Goal: Communication & Community: Connect with others

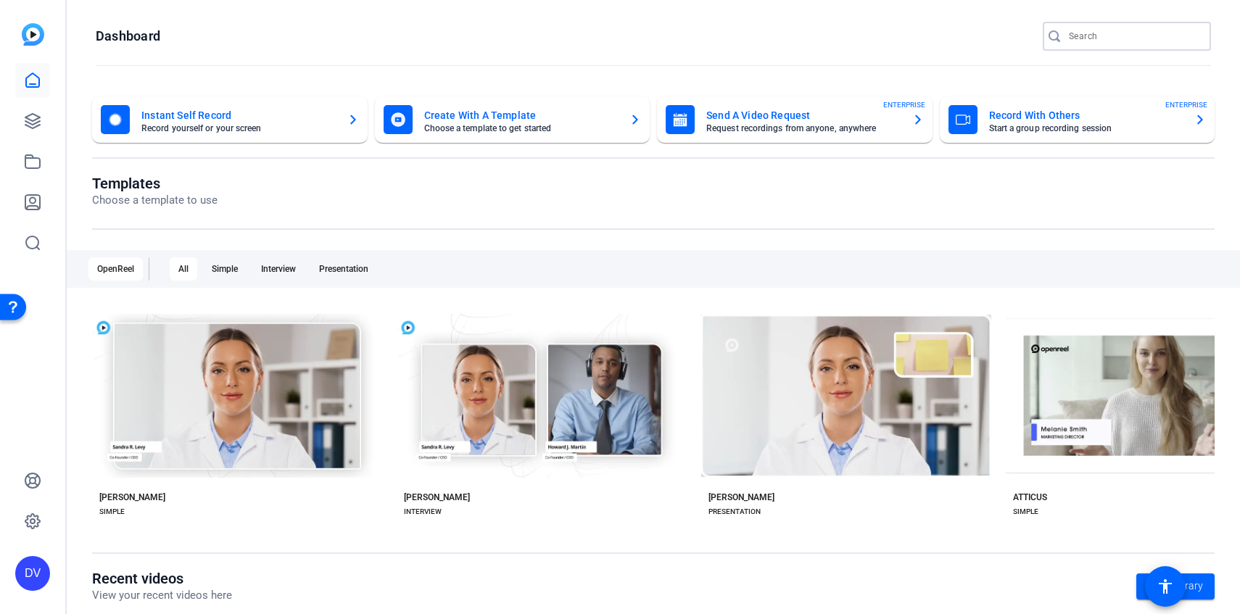
click at [1182, 36] on input "Search" at bounding box center [1134, 36] width 131 height 17
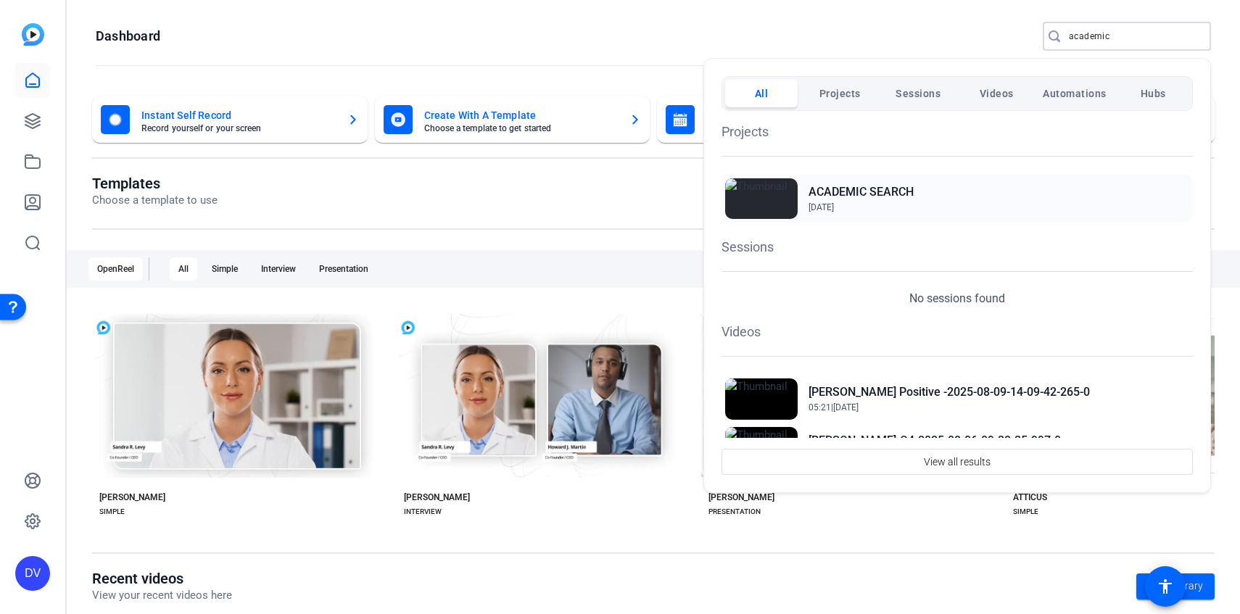
type input "academic"
click at [889, 189] on h2 "ACADEMIC SEARCH" at bounding box center [861, 192] width 105 height 17
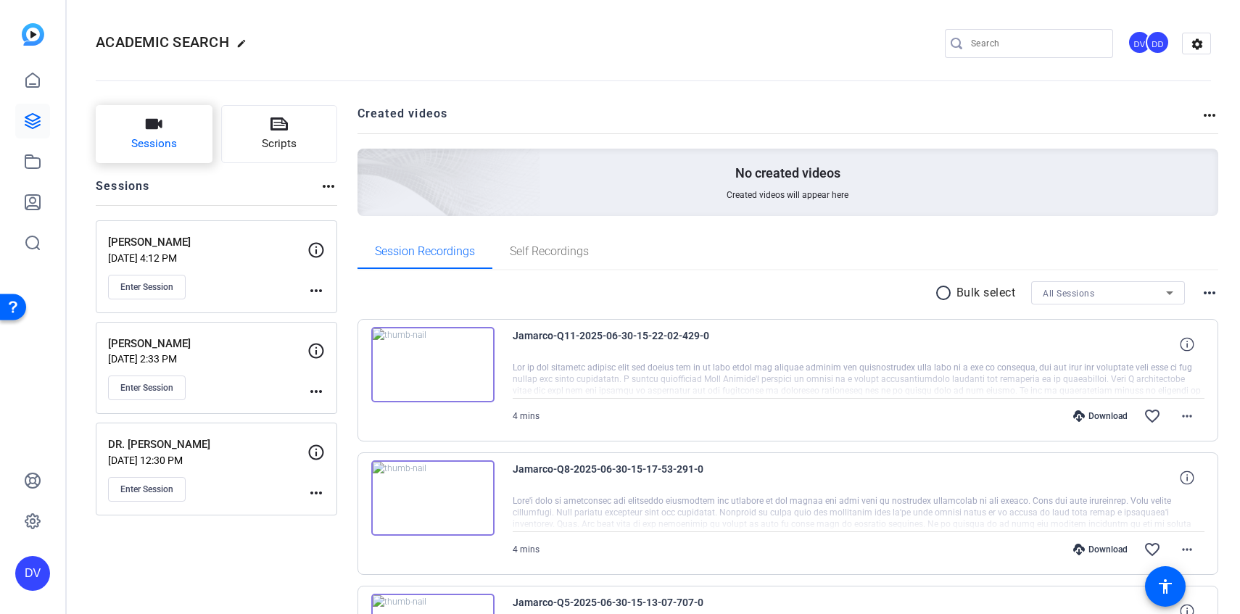
click at [162, 146] on span "Sessions" at bounding box center [154, 144] width 46 height 17
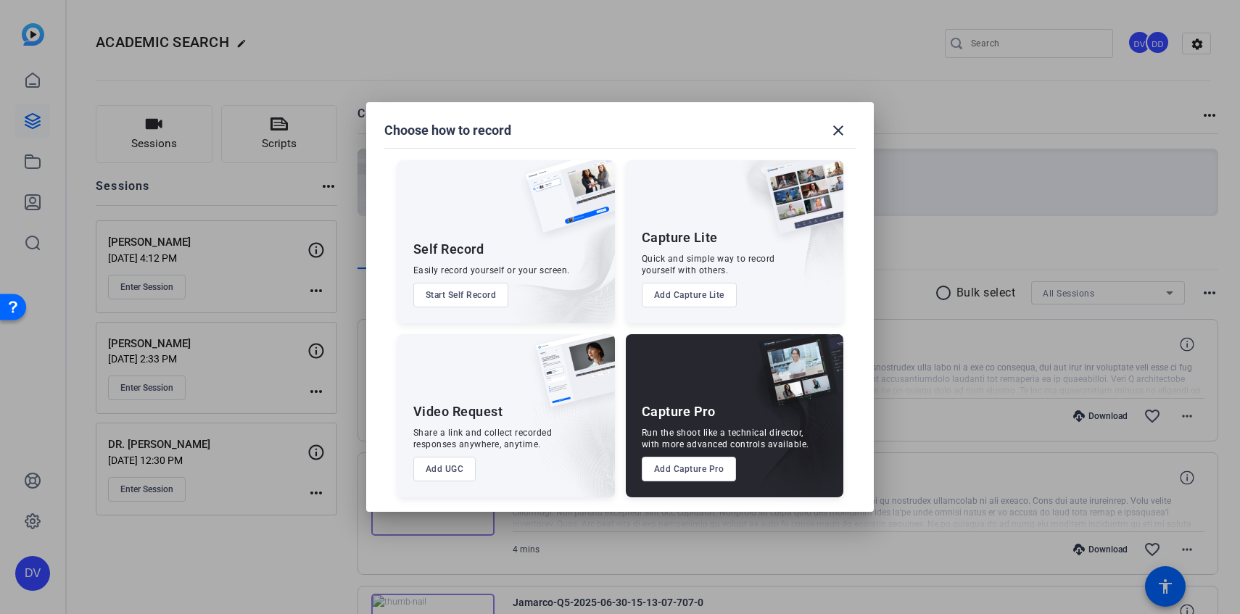
click at [707, 472] on button "Add Capture Pro" at bounding box center [689, 469] width 95 height 25
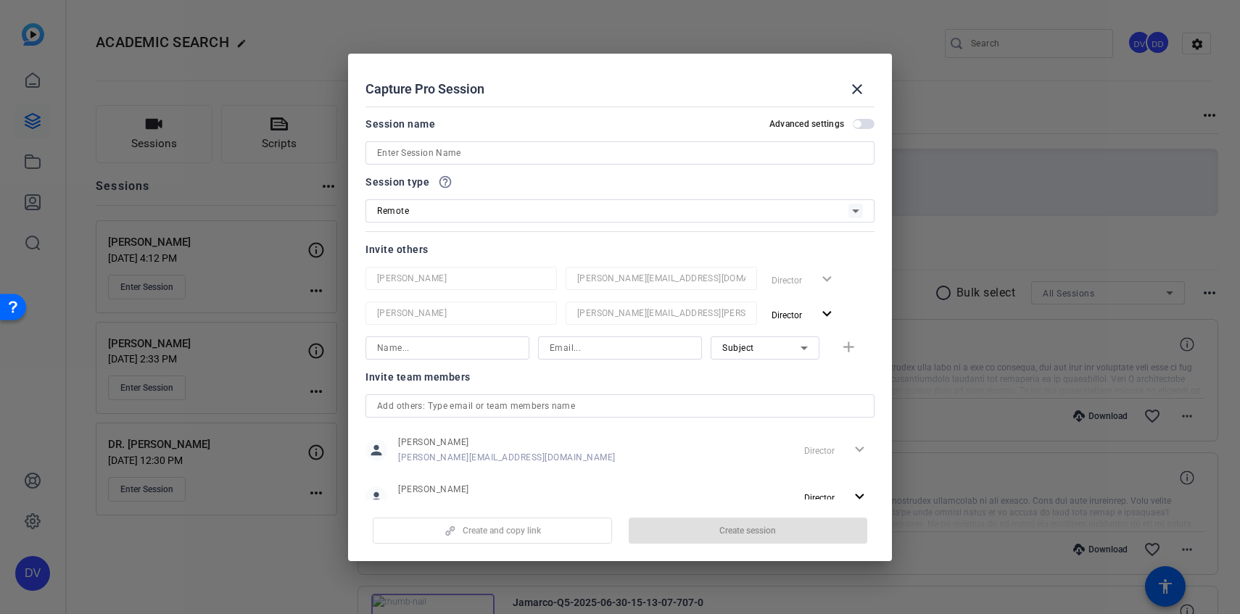
click at [556, 150] on input at bounding box center [620, 152] width 486 height 17
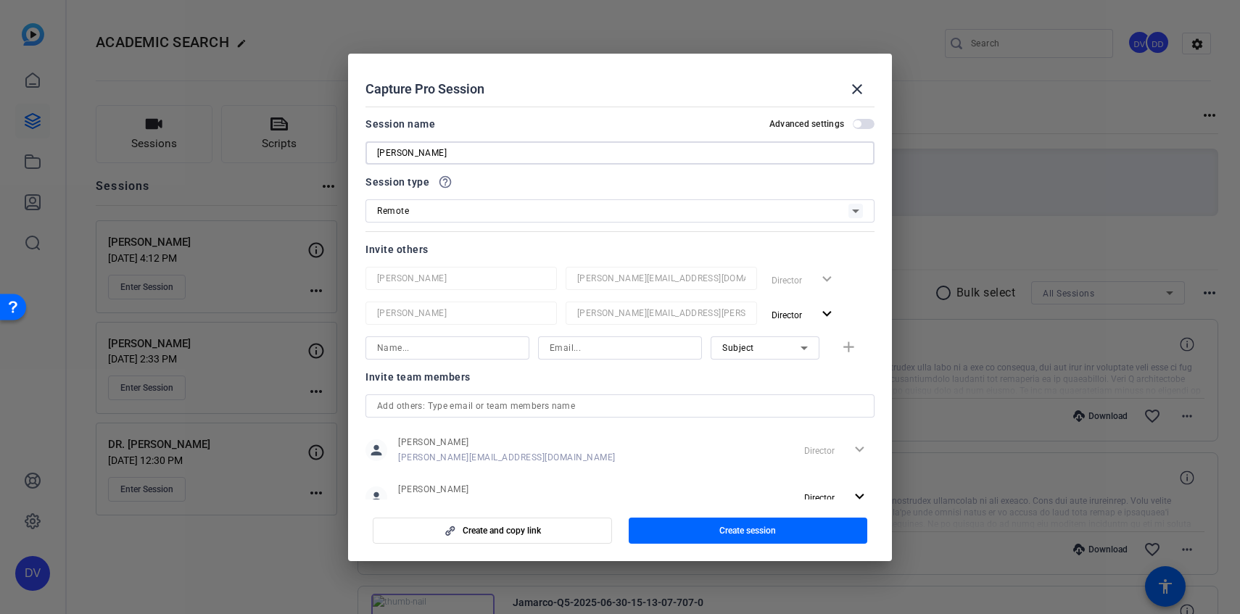
scroll to position [46, 0]
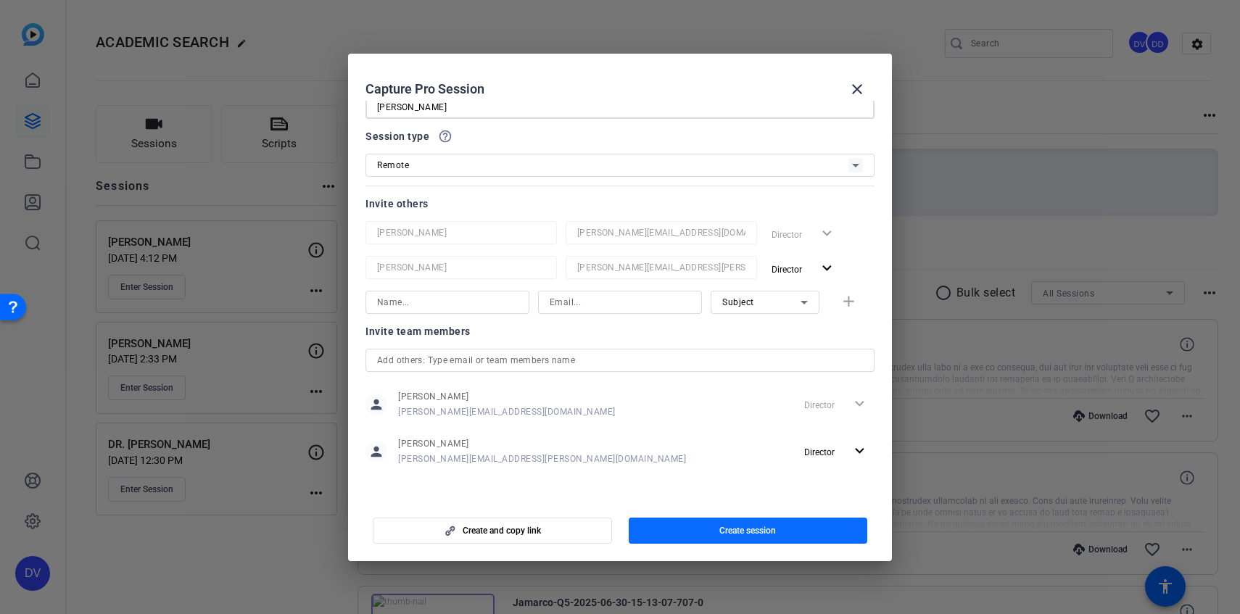
type input "[PERSON_NAME]"
click at [718, 524] on span "button" at bounding box center [748, 531] width 239 height 35
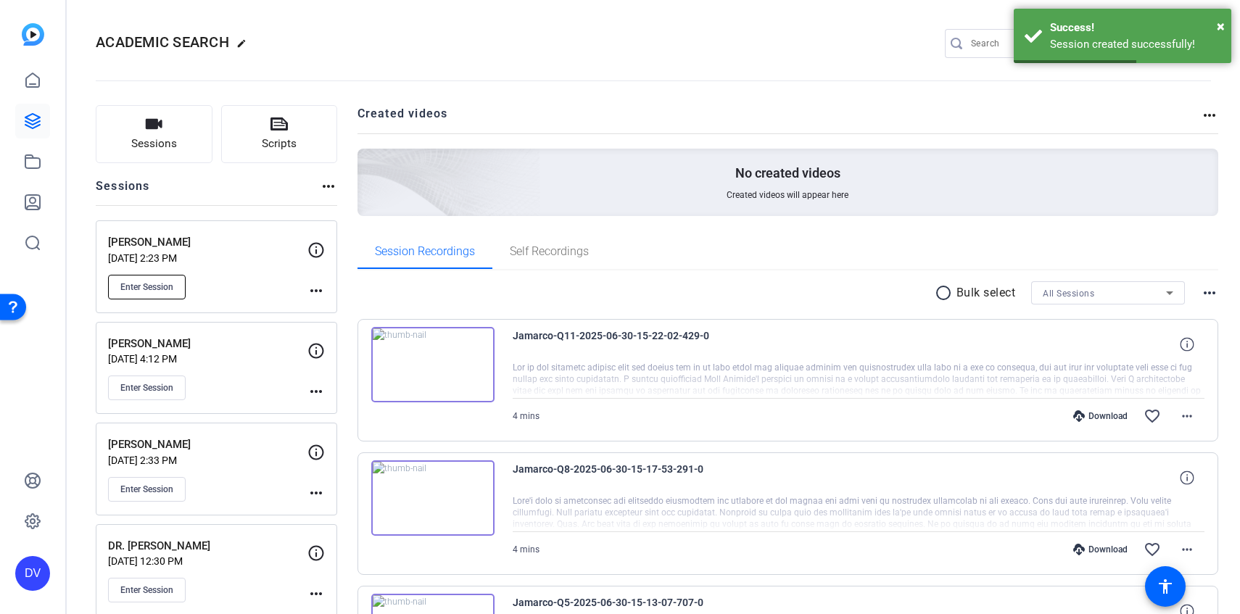
click at [168, 292] on span "Enter Session" at bounding box center [146, 287] width 53 height 12
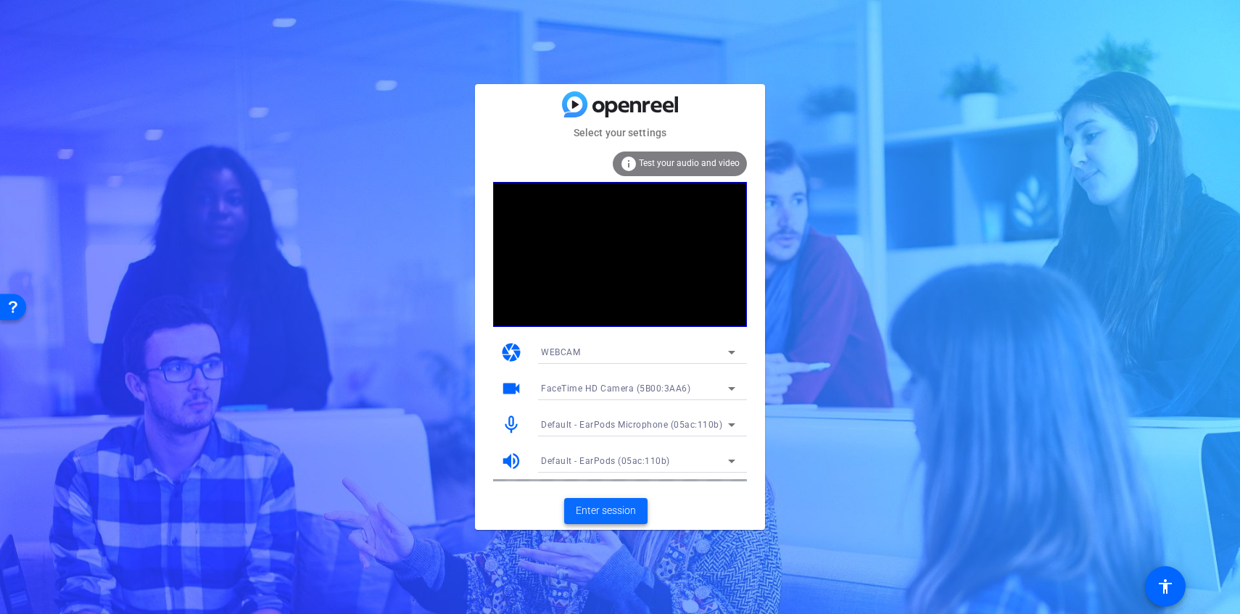
click at [624, 506] on span "Enter session" at bounding box center [606, 510] width 60 height 15
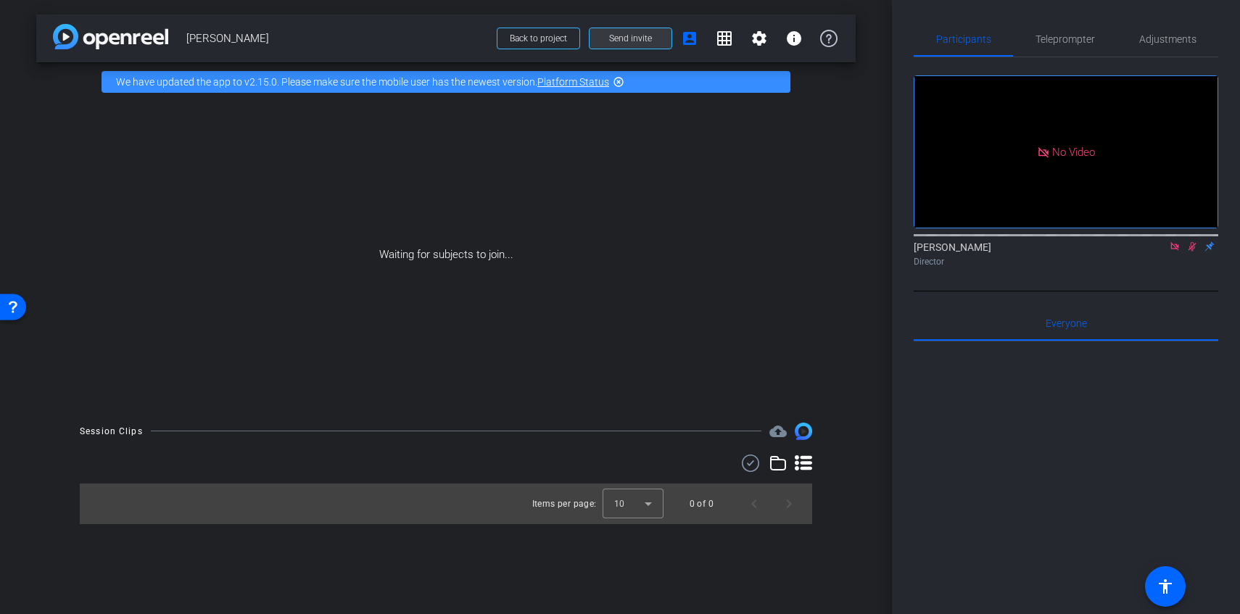
click at [620, 39] on span "Send invite" at bounding box center [630, 39] width 43 height 12
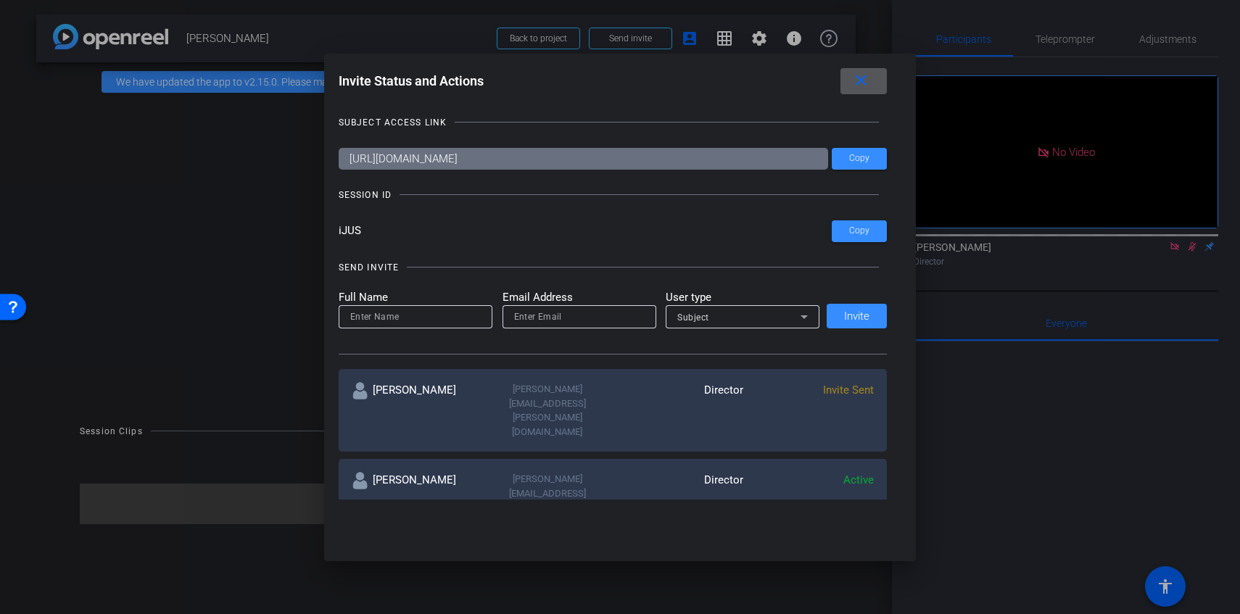
click at [443, 314] on input at bounding box center [415, 316] width 131 height 17
type input "[PERSON_NAME]"
type input "[PERSON_NAME][EMAIL_ADDRESS][DOMAIN_NAME]"
click at [693, 314] on span "Subject" at bounding box center [693, 318] width 32 height 10
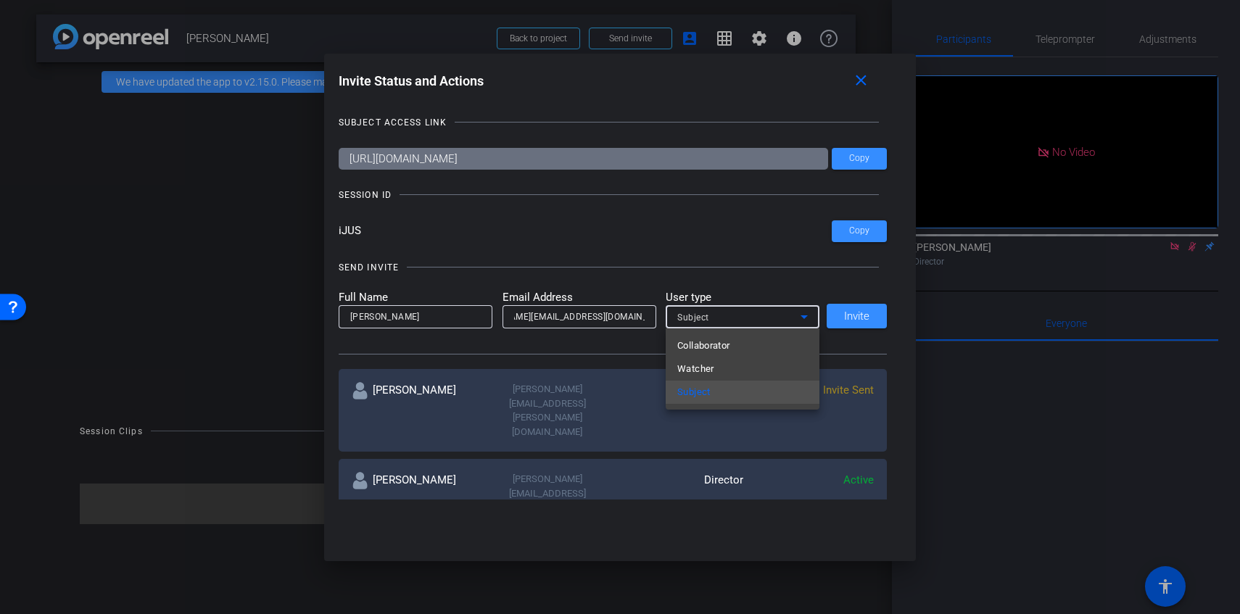
scroll to position [0, 0]
click at [717, 343] on span "Collaborator" at bounding box center [703, 345] width 53 height 17
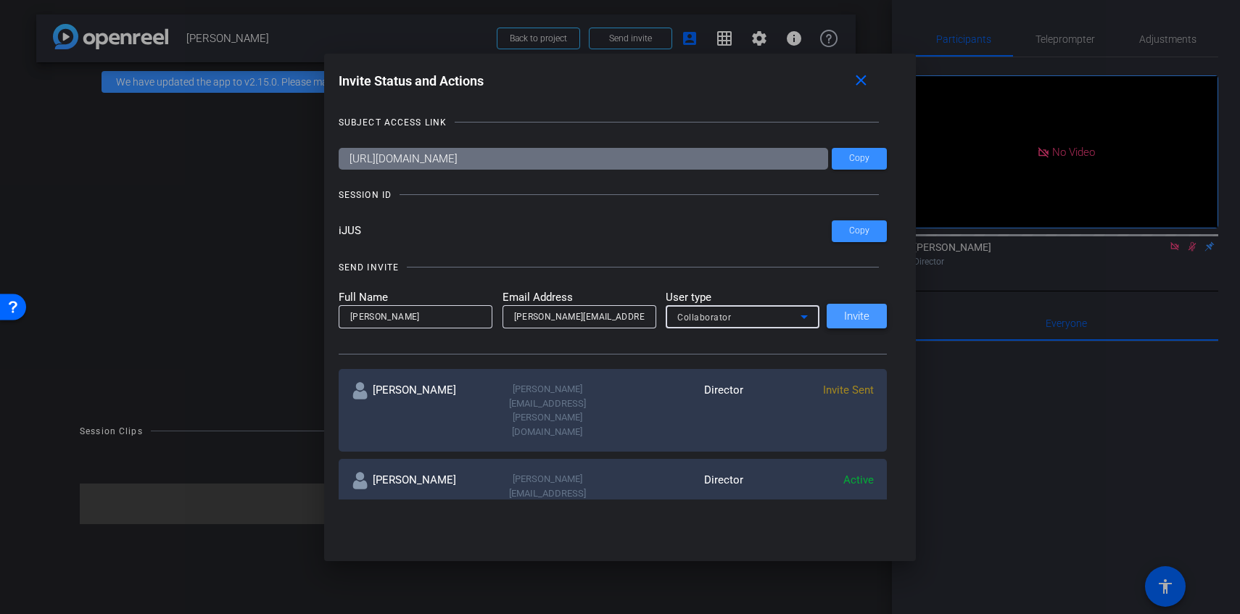
click at [847, 321] on span "Invite" at bounding box center [856, 316] width 25 height 11
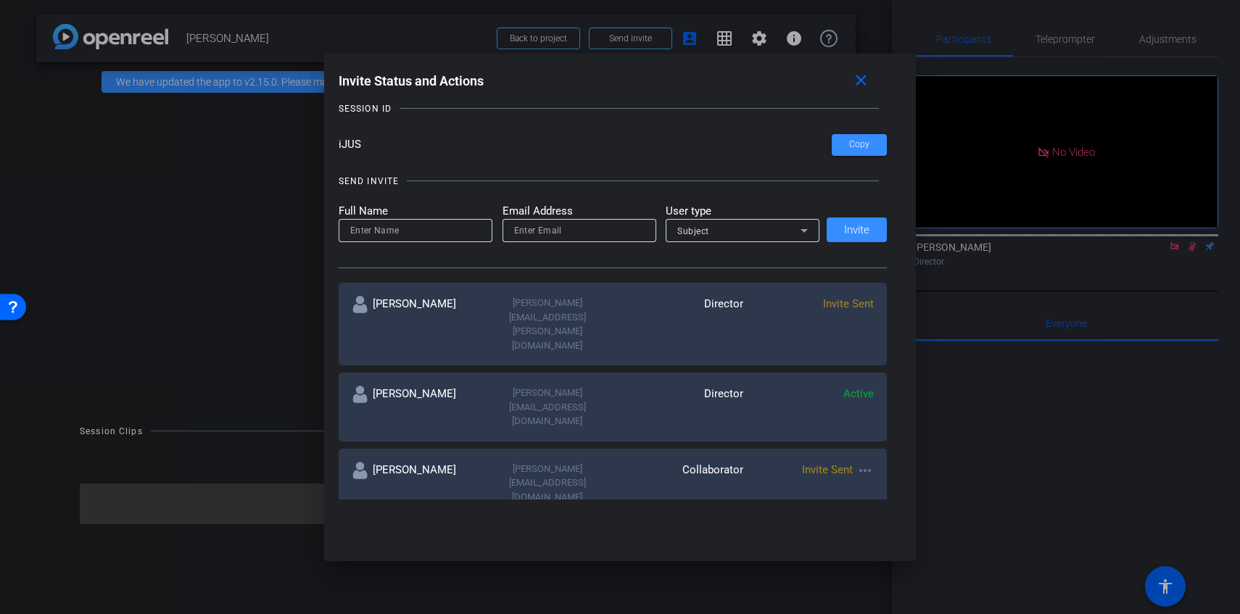
scroll to position [44, 0]
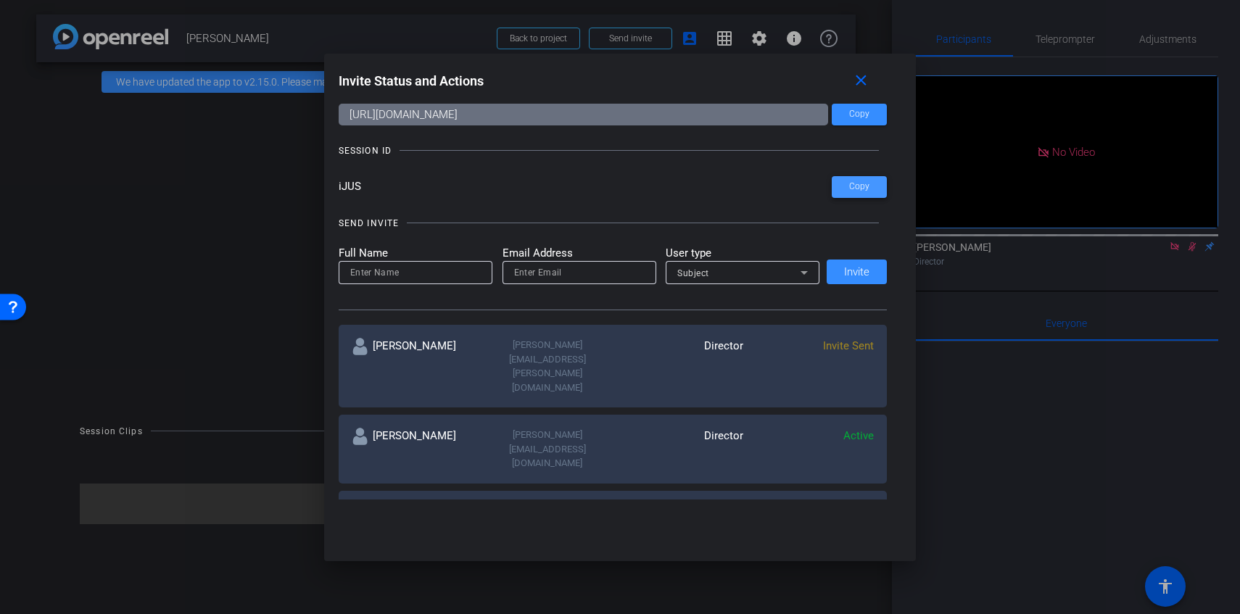
click at [846, 189] on span at bounding box center [859, 187] width 55 height 35
click at [258, 370] on div at bounding box center [620, 307] width 1240 height 614
